Goal: Task Accomplishment & Management: Use online tool/utility

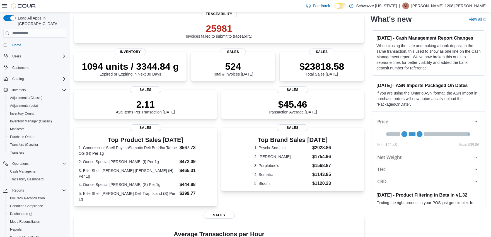
scroll to position [62, 0]
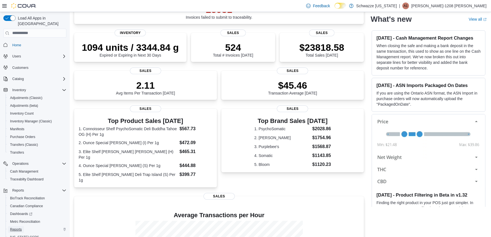
click at [15, 227] on span "Reports" at bounding box center [16, 229] width 12 height 4
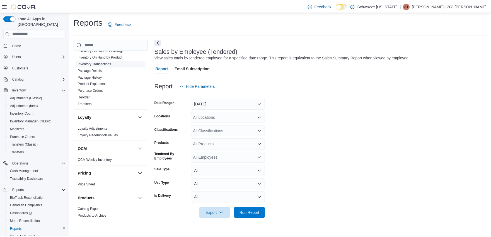
scroll to position [371, 0]
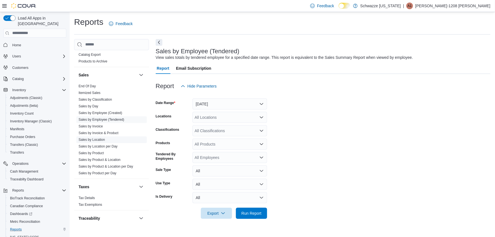
click at [101, 141] on link "Sales by Location" at bounding box center [92, 140] width 26 height 4
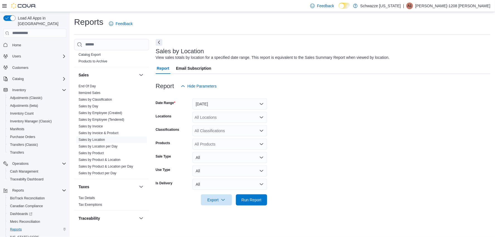
click at [205, 116] on div "All Locations" at bounding box center [229, 117] width 75 height 11
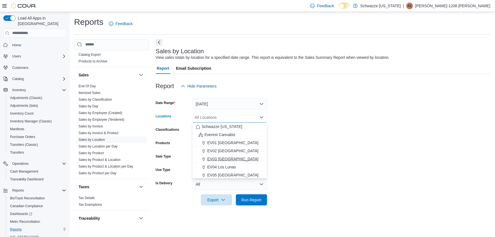
click at [219, 156] on span "EV03 [GEOGRAPHIC_DATA]" at bounding box center [232, 159] width 51 height 6
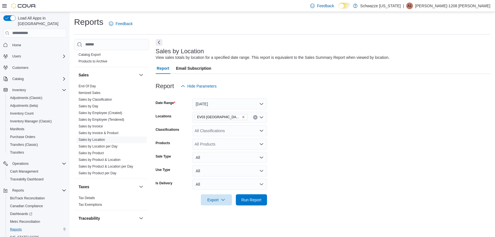
click at [350, 163] on form "Date Range [DATE] Locations EV03 West Central Classifications All Classificatio…" at bounding box center [323, 149] width 335 height 114
drag, startPoint x: 248, startPoint y: 202, endPoint x: 311, endPoint y: 193, distance: 63.4
click at [249, 202] on span "Run Report" at bounding box center [251, 199] width 25 height 11
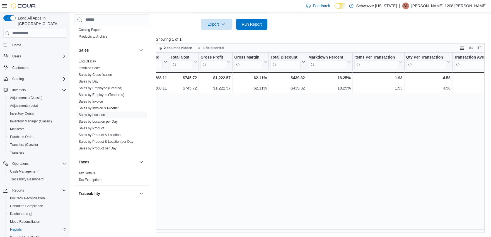
scroll to position [0, 300]
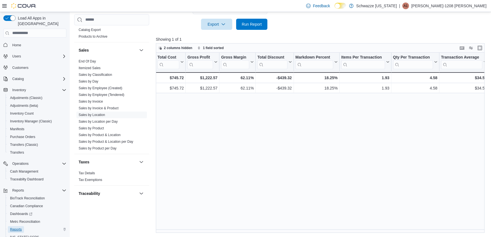
click at [18, 226] on span "Reports" at bounding box center [16, 229] width 12 height 7
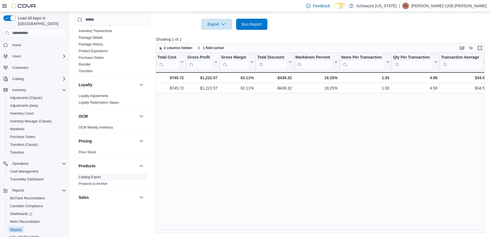
scroll to position [124, 0]
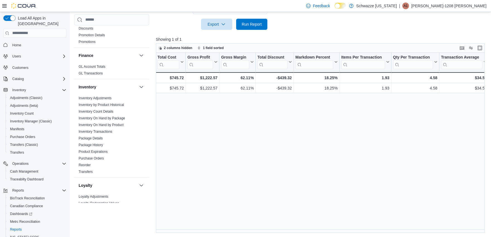
drag, startPoint x: 107, startPoint y: 117, endPoint x: 135, endPoint y: 116, distance: 27.9
click at [106, 117] on link "Inventory On Hand by Package" at bounding box center [102, 118] width 47 height 4
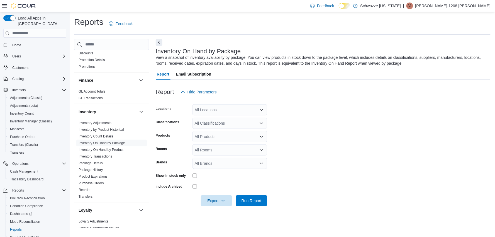
click at [207, 109] on div "All Locations" at bounding box center [229, 109] width 75 height 11
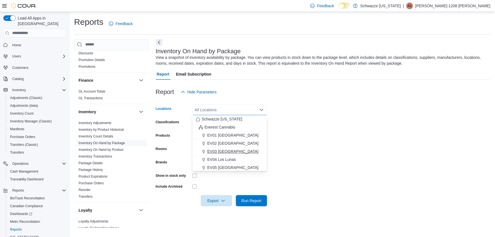
click at [222, 150] on span "EV03 [GEOGRAPHIC_DATA]" at bounding box center [232, 151] width 51 height 6
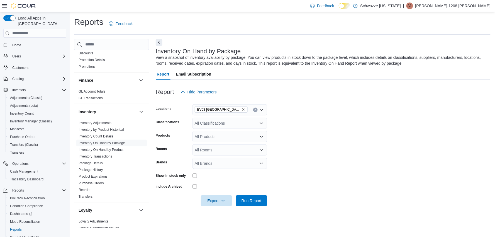
click at [352, 130] on form "Locations EV03 West Central Classifications All Classifications Products All Pr…" at bounding box center [323, 151] width 335 height 109
click at [201, 120] on div "All Classifications" at bounding box center [229, 123] width 75 height 11
click at [218, 152] on span "Infused Pre-Roll Packs" at bounding box center [227, 153] width 40 height 6
drag, startPoint x: 357, startPoint y: 143, endPoint x: 330, endPoint y: 143, distance: 26.7
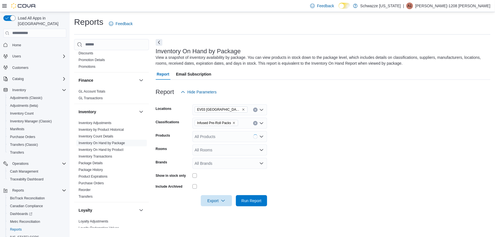
click at [356, 143] on form "Locations EV03 West Central Classifications Infused Pre-Roll Packs Products All…" at bounding box center [323, 151] width 335 height 109
click at [261, 136] on icon "Open list of options" at bounding box center [261, 136] width 4 height 4
drag, startPoint x: 340, startPoint y: 138, endPoint x: 310, endPoint y: 141, distance: 30.9
click at [333, 140] on form "Locations EV03 West Central Classifications Infused Pre-Roll Packs Products All…" at bounding box center [323, 151] width 335 height 109
click at [240, 147] on div "All Rooms" at bounding box center [229, 149] width 75 height 11
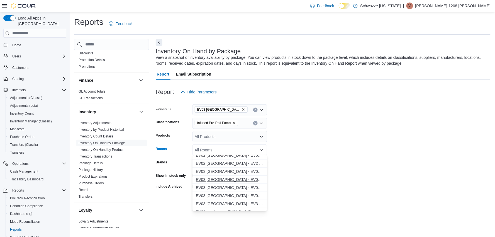
click at [249, 182] on span "EV03 [GEOGRAPHIC_DATA] - EV03 Front Room" at bounding box center [230, 180] width 68 height 6
click at [347, 177] on form "Locations EV03 West Central Classifications Infused Pre-Roll Packs Products All…" at bounding box center [323, 151] width 335 height 109
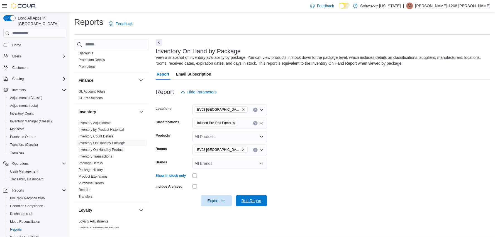
drag, startPoint x: 249, startPoint y: 201, endPoint x: 301, endPoint y: 192, distance: 53.5
click at [249, 201] on span "Run Report" at bounding box center [251, 201] width 20 height 6
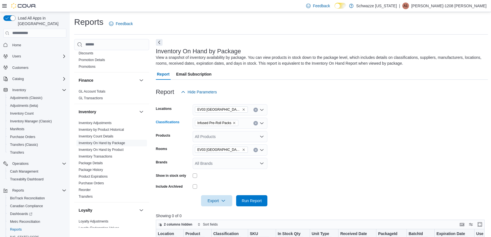
click at [234, 123] on icon "Remove Infused Pre-Roll Packs from selection in this group" at bounding box center [233, 122] width 3 height 3
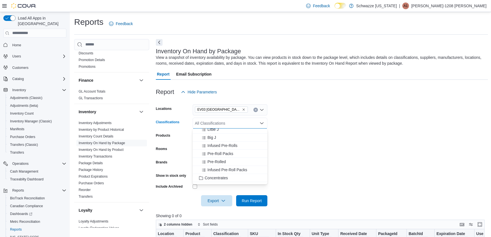
scroll to position [62, 0]
click at [233, 159] on span "Infused Pre-Rolls" at bounding box center [222, 160] width 30 height 6
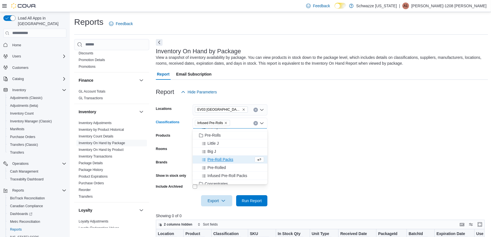
drag, startPoint x: 343, startPoint y: 151, endPoint x: 340, endPoint y: 151, distance: 3.6
click at [343, 151] on form "Locations EV03 West Central Classifications Infused Pre-Rolls Combo box. Select…" at bounding box center [322, 151] width 332 height 109
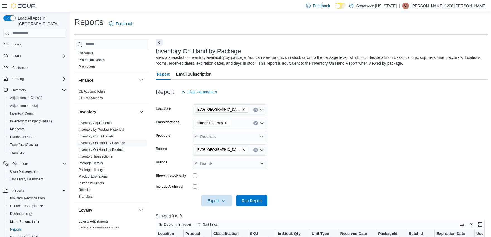
click at [245, 136] on div "All Products" at bounding box center [229, 136] width 75 height 11
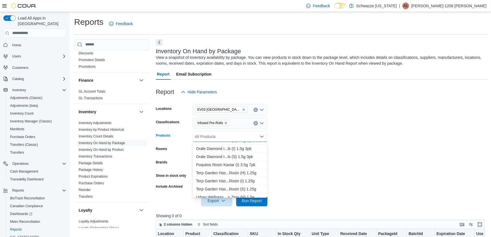
scroll to position [371, 0]
click at [245, 161] on div "T e r p G a r d e n H a s . . . R o s i n ( H ) 1 . 2 5 g" at bounding box center [230, 162] width 68 height 6
click at [239, 162] on div "T e r p G a r d e n H a s . . . R o s i n ( I ) 1 . 2 5 g" at bounding box center [224, 162] width 57 height 6
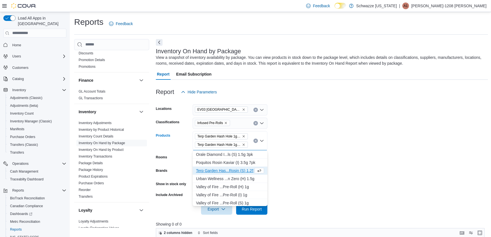
click at [234, 168] on div "T e r p G a r d e n H a s . . . R o s i n ( S ) 1 . 2 5 g" at bounding box center [224, 171] width 57 height 6
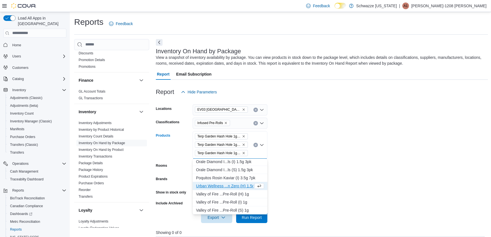
scroll to position [364, 0]
click at [362, 143] on form "Locations EV03 West Central Classifications Infused Pre-Rolls Products Terp Gar…" at bounding box center [322, 159] width 332 height 125
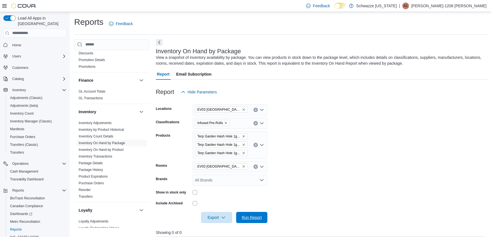
drag, startPoint x: 258, startPoint y: 216, endPoint x: 341, endPoint y: 188, distance: 86.9
click at [265, 214] on button "Run Report" at bounding box center [251, 217] width 31 height 11
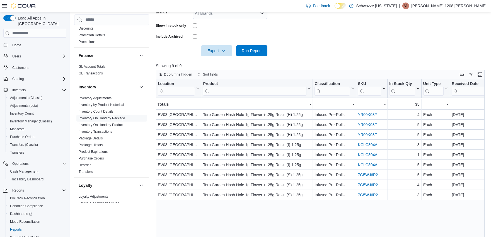
scroll to position [193, 0]
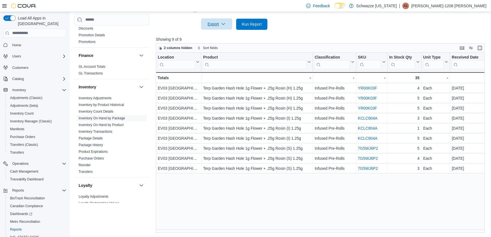
click at [222, 25] on icon "button" at bounding box center [223, 24] width 4 height 4
click at [218, 37] on button "Export to Excel" at bounding box center [217, 35] width 32 height 11
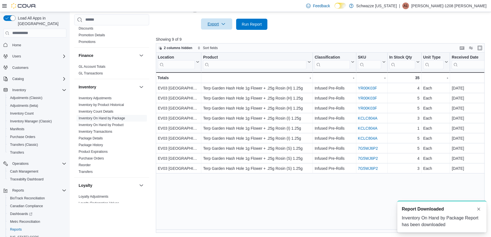
scroll to position [0, 0]
